Goal: Check status: Check status

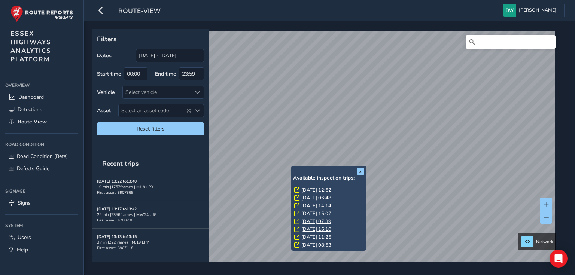
click at [312, 187] on link "[DATE] 12:52" at bounding box center [316, 190] width 30 height 7
